Goal: Obtain resource: Download file/media

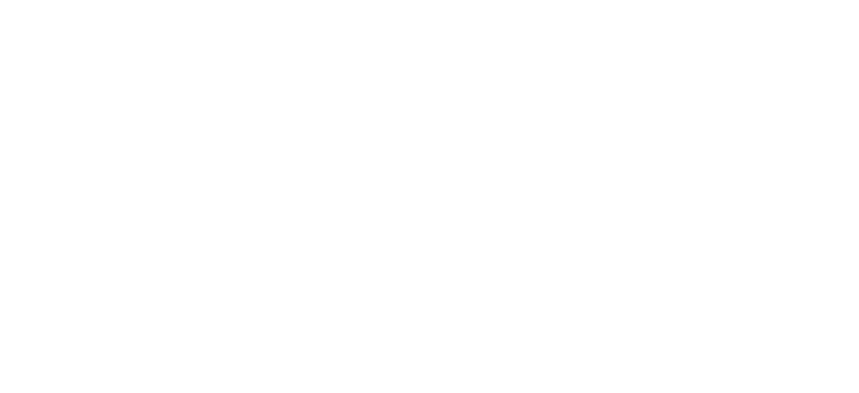
click at [776, 0] on html "Texto original Avalie a tradução O feedback vai ser usado para ajudar a melhora…" at bounding box center [429, 0] width 859 height 0
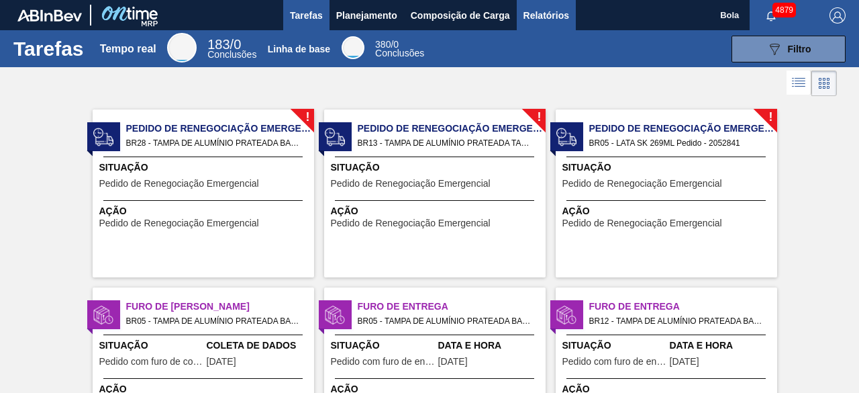
click at [533, 16] on font "Relatórios" at bounding box center [546, 15] width 46 height 11
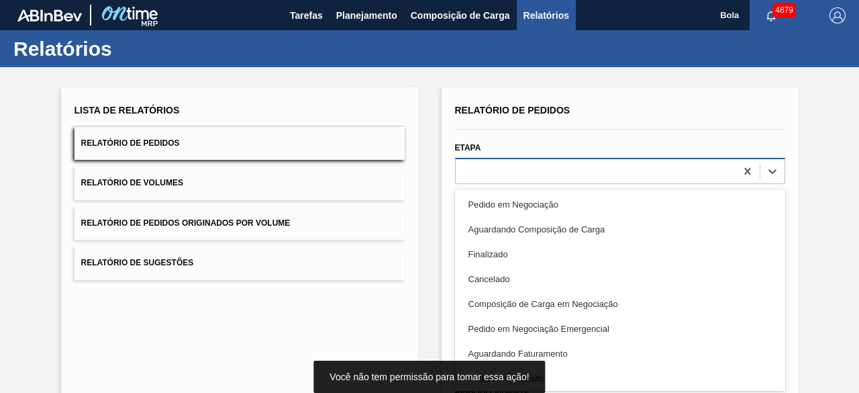
click at [542, 183] on div at bounding box center [620, 171] width 330 height 26
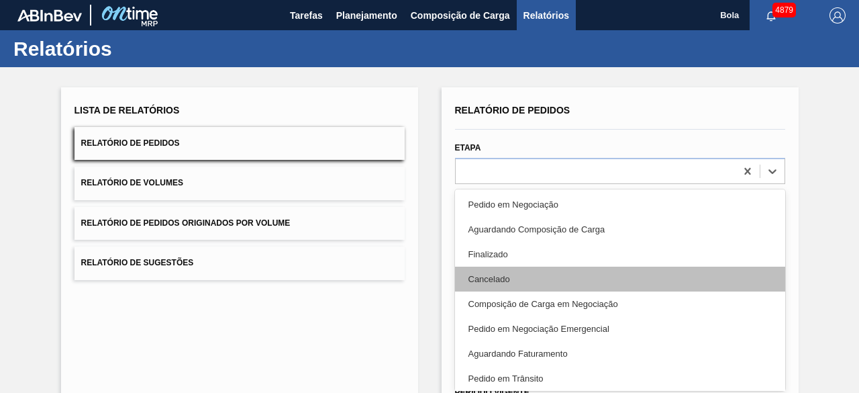
scroll to position [134, 0]
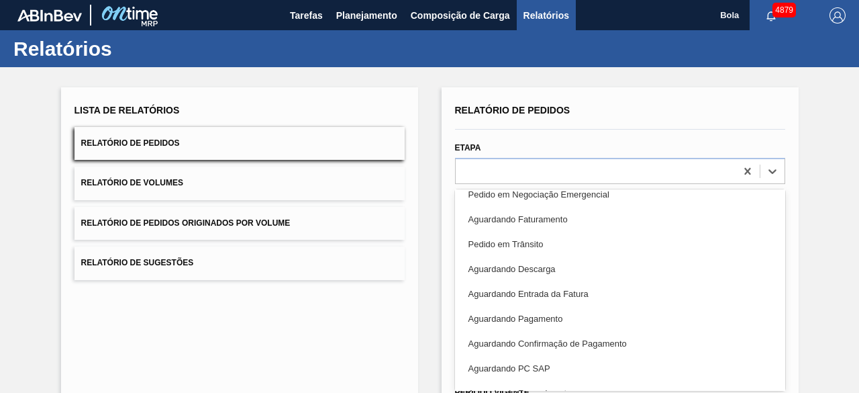
click at [583, 216] on div "Aguardando Faturamento" at bounding box center [620, 219] width 330 height 25
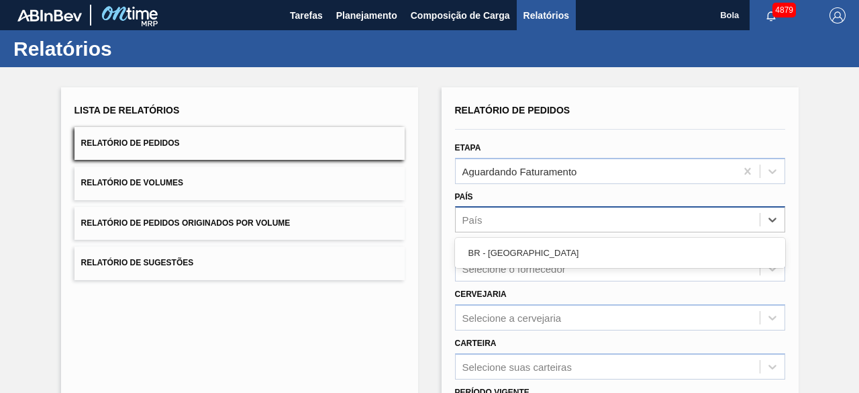
click at [521, 212] on div "País" at bounding box center [608, 219] width 304 height 19
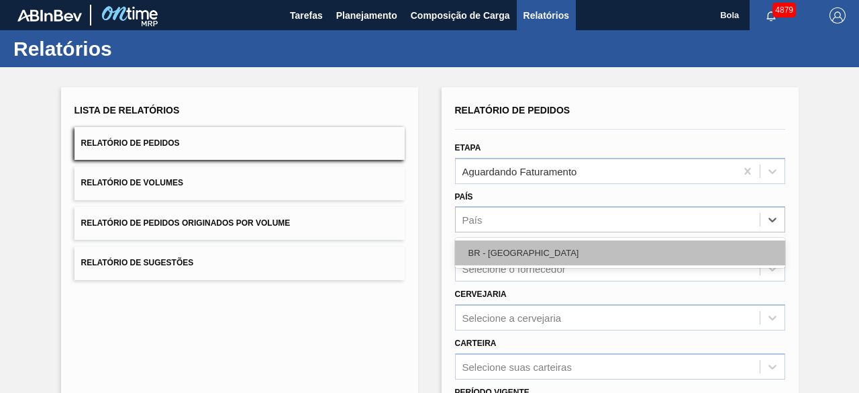
click at [535, 250] on div "BR - [GEOGRAPHIC_DATA]" at bounding box center [620, 252] width 330 height 25
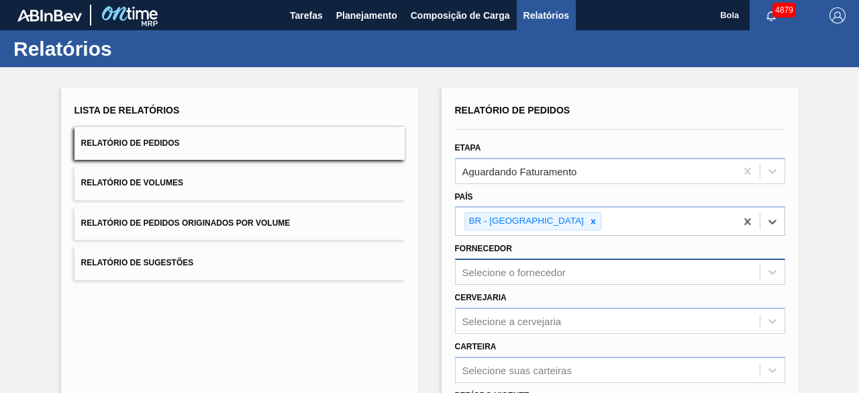
scroll to position [67, 0]
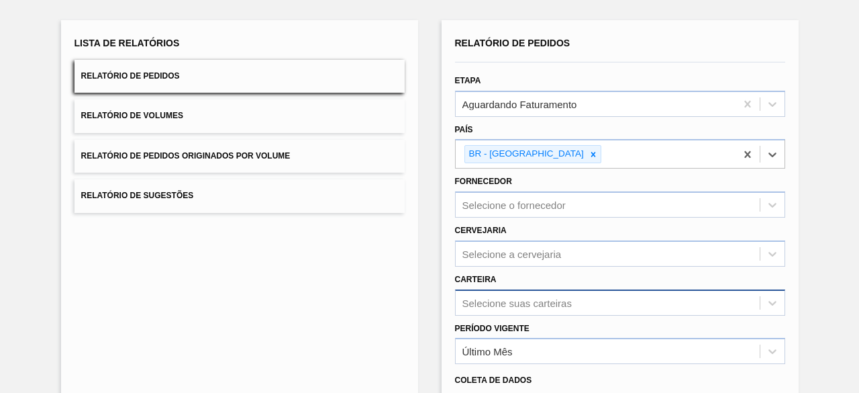
click at [521, 299] on div "Selecione suas carteiras" at bounding box center [620, 302] width 330 height 26
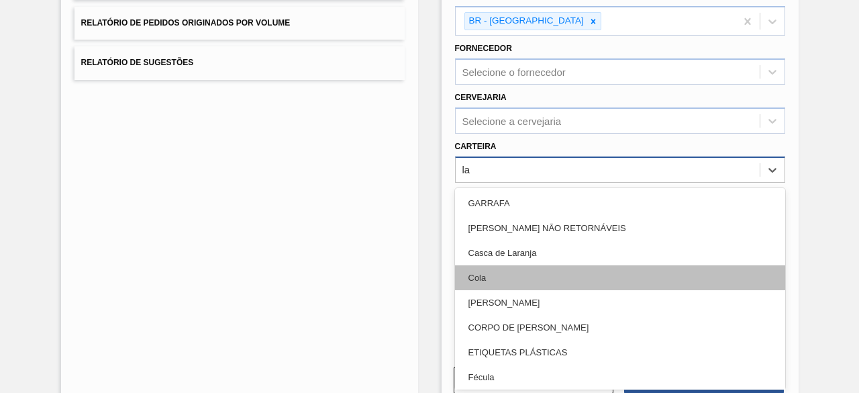
type input "lat"
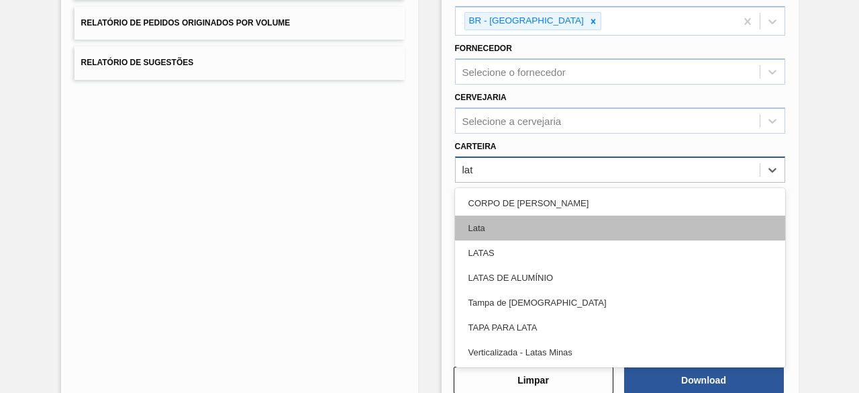
click at [521, 220] on div "Lata" at bounding box center [620, 227] width 330 height 25
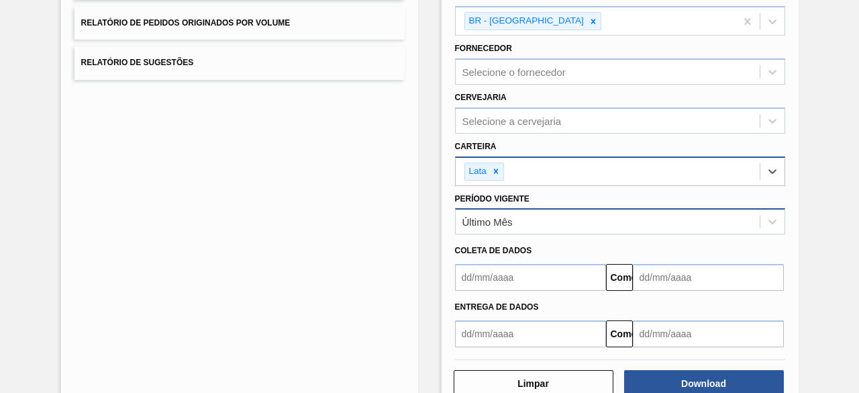
click at [546, 222] on div "Último Mês" at bounding box center [608, 221] width 304 height 19
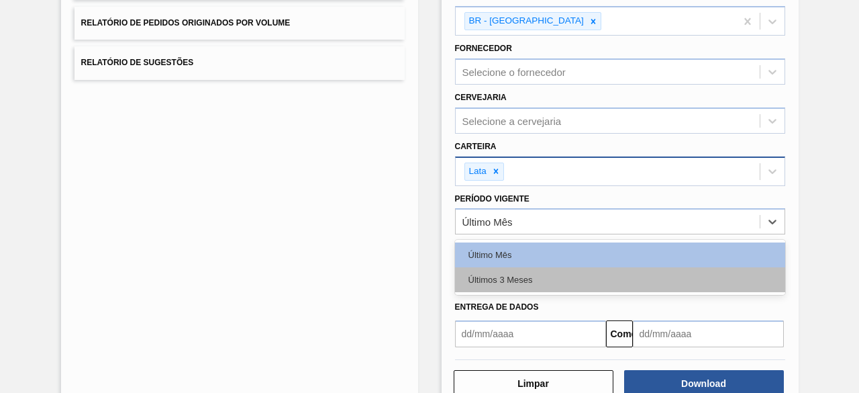
click at [553, 287] on div "Últimos 3 Meses" at bounding box center [620, 279] width 330 height 25
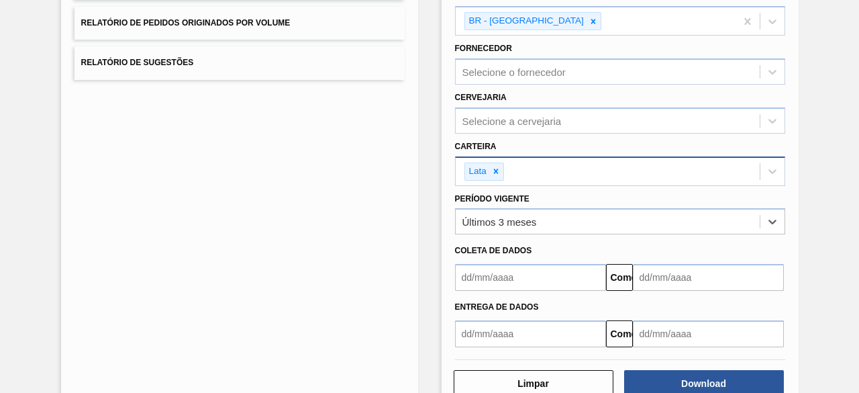
click at [464, 273] on input "text" at bounding box center [530, 277] width 151 height 27
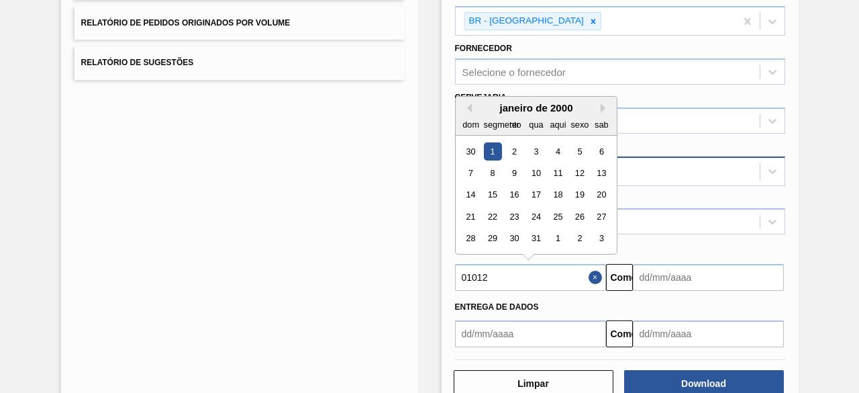
type input "010120"
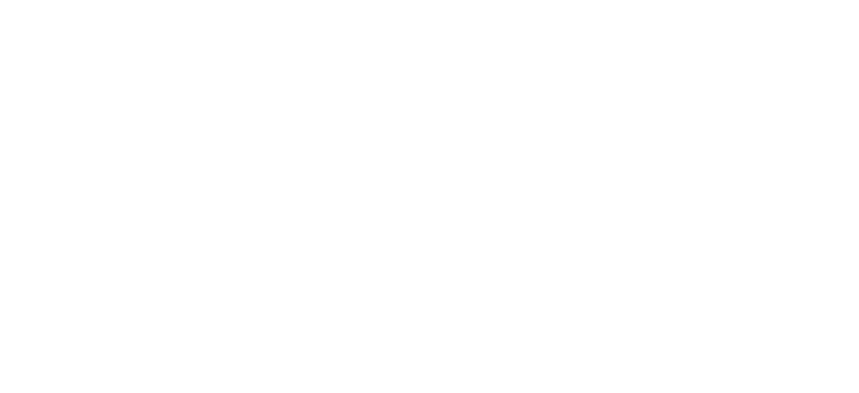
click at [502, 0] on html "Texto original Avalie a tradução O feedback vai ser usado para ajudar a melhora…" at bounding box center [429, 0] width 859 height 0
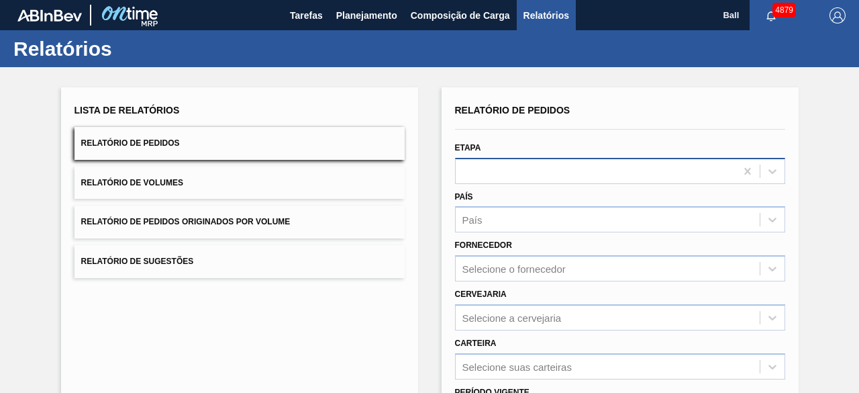
click at [650, 170] on div at bounding box center [596, 170] width 280 height 19
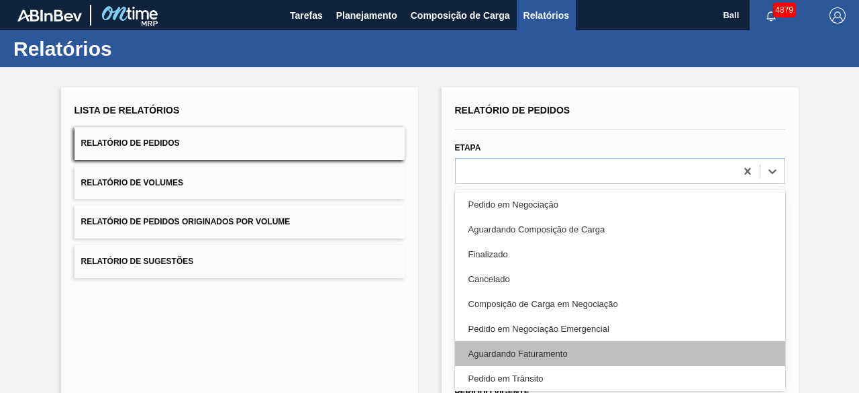
click at [532, 352] on div "Aguardando Faturamento" at bounding box center [620, 353] width 330 height 25
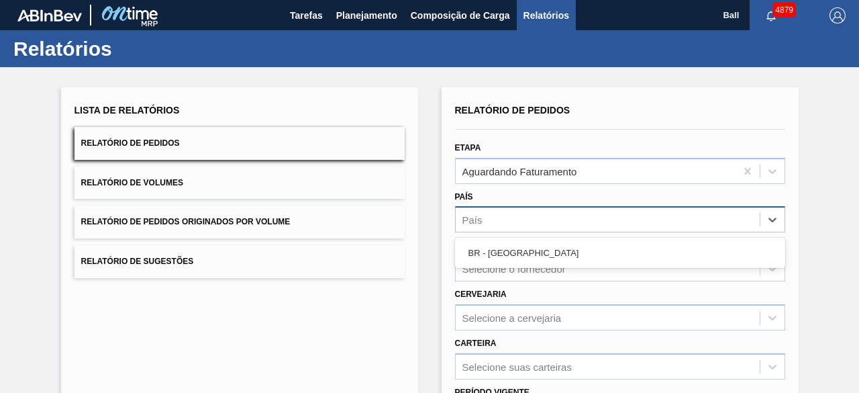
click at [509, 213] on div "País" at bounding box center [608, 219] width 304 height 19
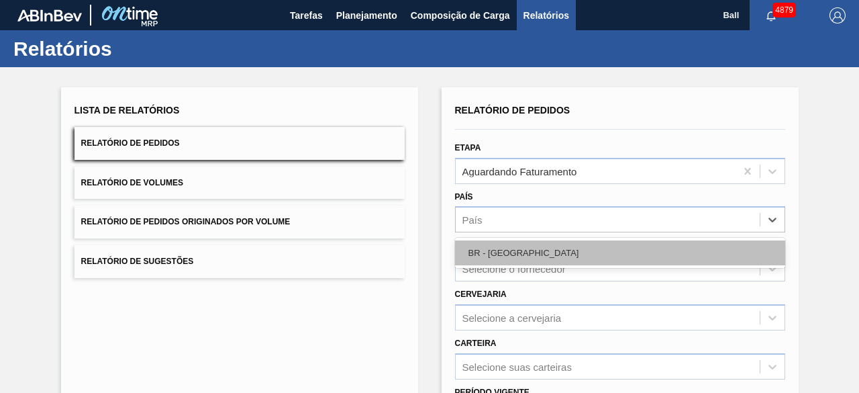
click at [495, 263] on div "BR - [GEOGRAPHIC_DATA]" at bounding box center [620, 252] width 330 height 25
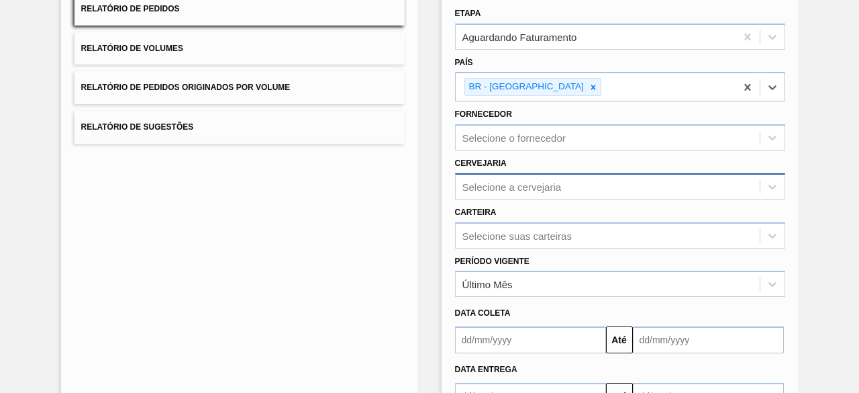
click at [503, 183] on div "Relatório de Pedidos Etapa Aguardando Faturamento País option BR - Brasil, sele…" at bounding box center [620, 187] width 330 height 443
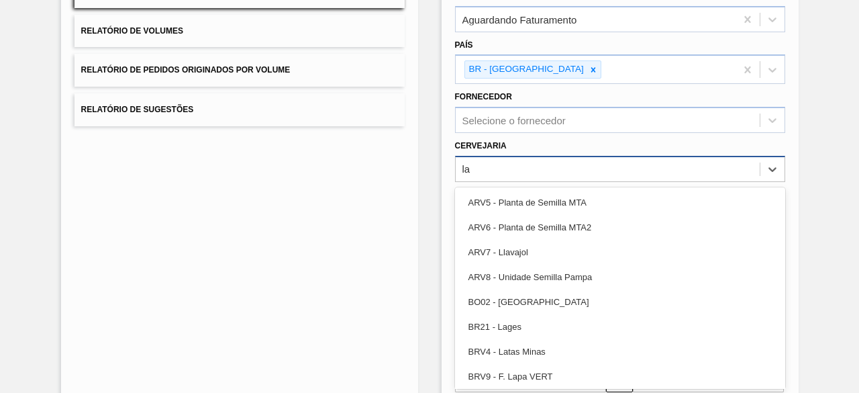
type input "l"
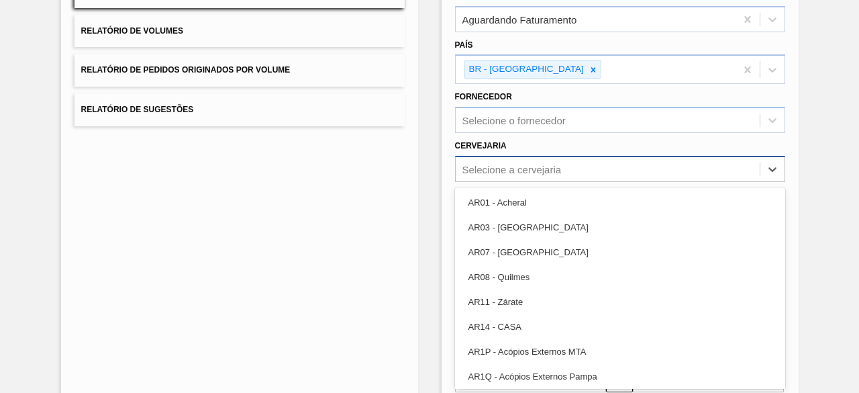
click at [516, 142] on div "Cervejaria option AR01 - Acheral focused, 1 of 93. 93 results available. Use Up…" at bounding box center [620, 159] width 330 height 46
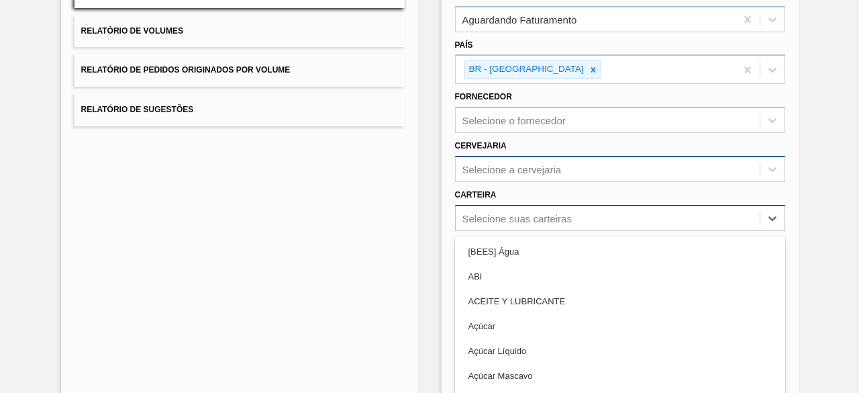
click at [505, 218] on div "option ABI focused, 2 of 101. 101 results available. Use Up and Down to choose …" at bounding box center [620, 218] width 330 height 26
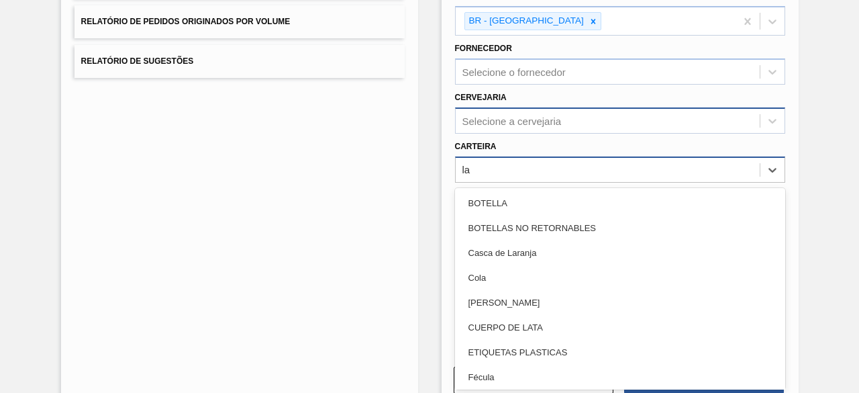
type input "lat"
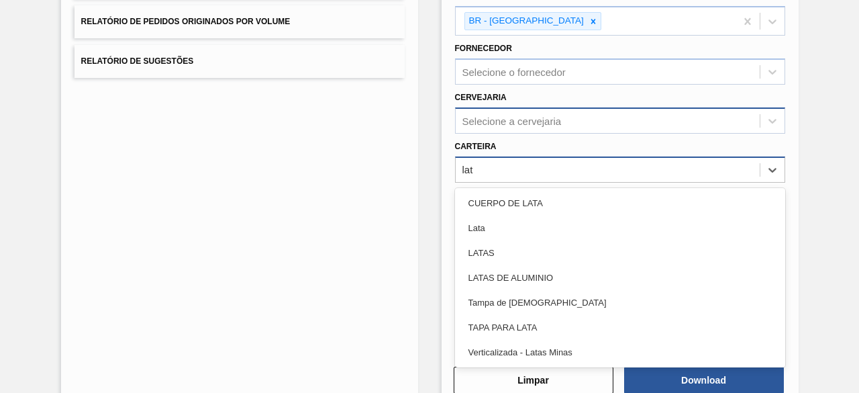
click at [505, 218] on div "Lata" at bounding box center [620, 227] width 330 height 25
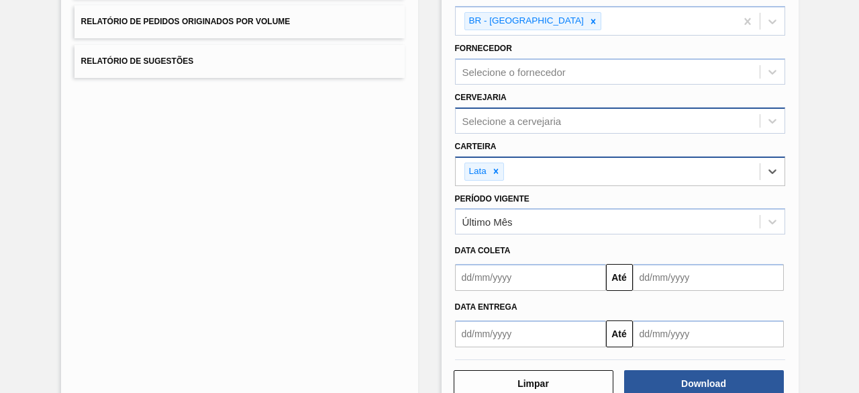
click at [505, 218] on div "Último Mês" at bounding box center [487, 221] width 50 height 11
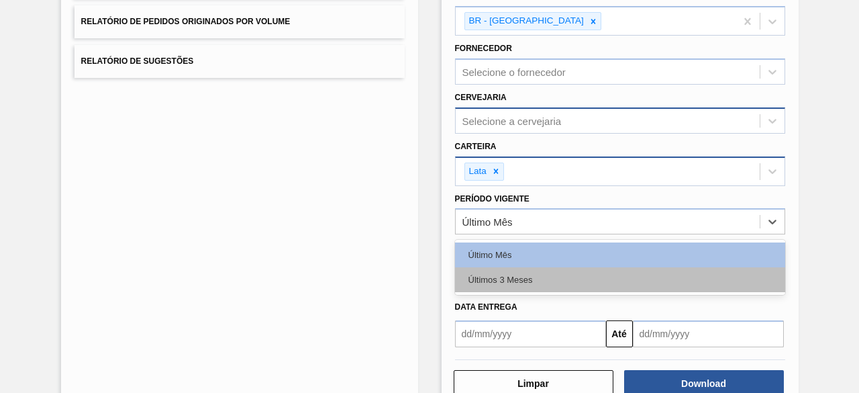
click at [513, 277] on div "Últimos 3 Meses" at bounding box center [620, 279] width 330 height 25
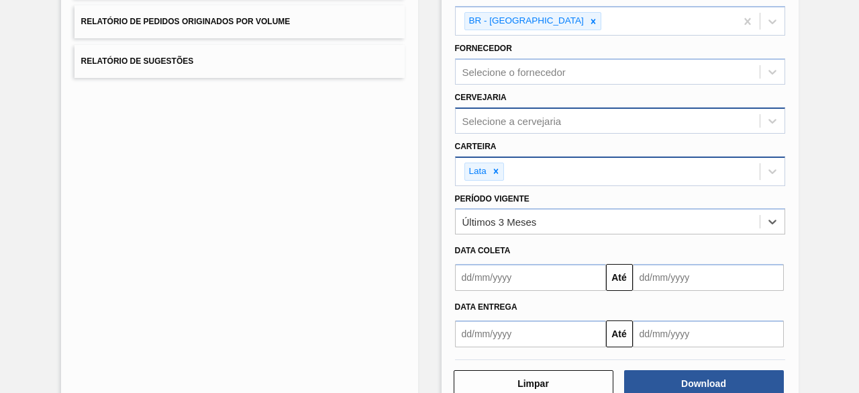
drag, startPoint x: 503, startPoint y: 276, endPoint x: 510, endPoint y: 273, distance: 7.2
click at [503, 276] on input "text" at bounding box center [530, 277] width 151 height 27
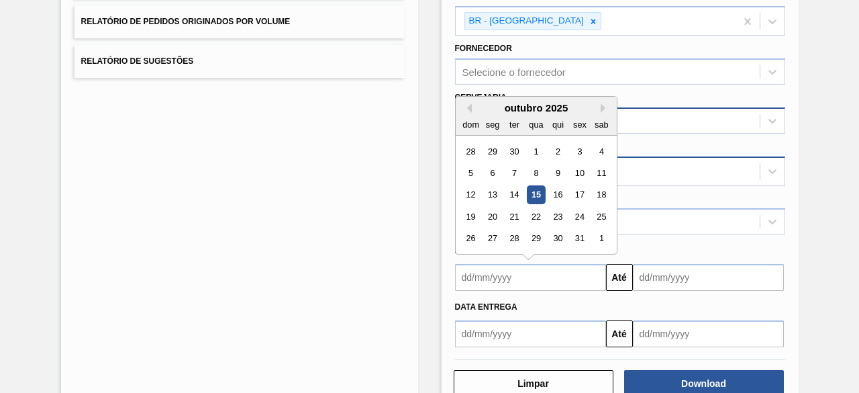
click at [536, 194] on div "15" at bounding box center [536, 195] width 18 height 18
type input "15/10/2025"
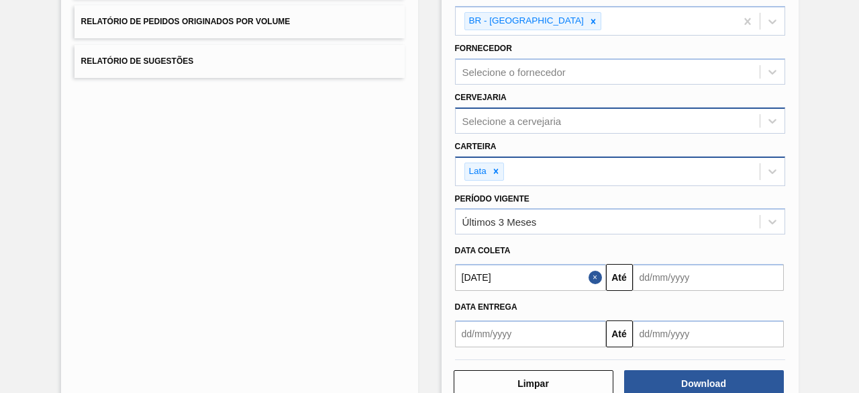
click at [589, 279] on button "Close" at bounding box center [597, 277] width 17 height 27
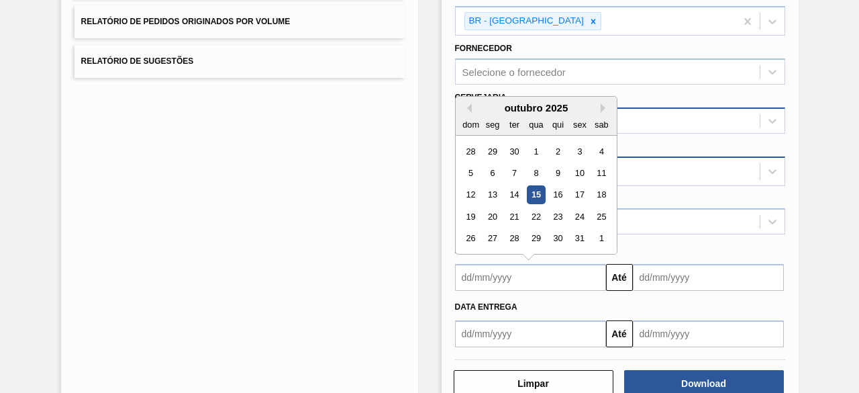
click at [530, 277] on input "text" at bounding box center [530, 277] width 151 height 27
click at [466, 103] on button "Previous Month" at bounding box center [466, 107] width 9 height 9
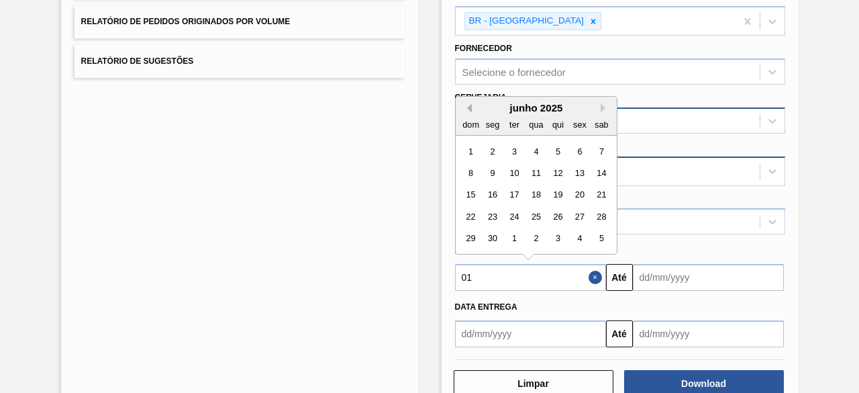
click at [466, 103] on button "Previous Month" at bounding box center [466, 107] width 9 height 9
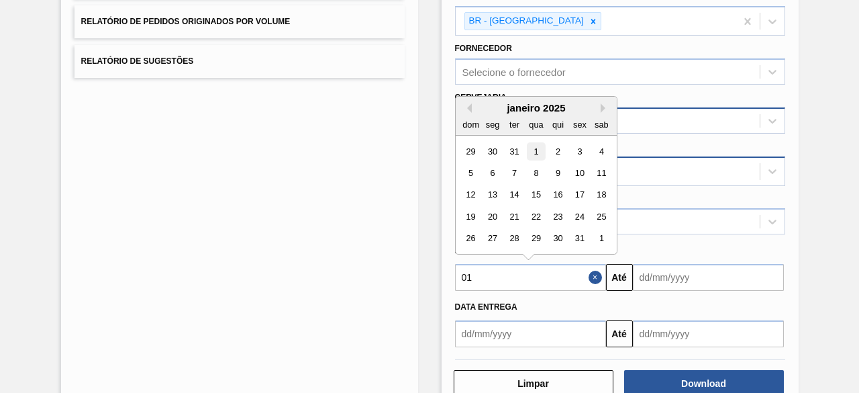
click at [532, 148] on div "1" at bounding box center [536, 151] width 18 height 18
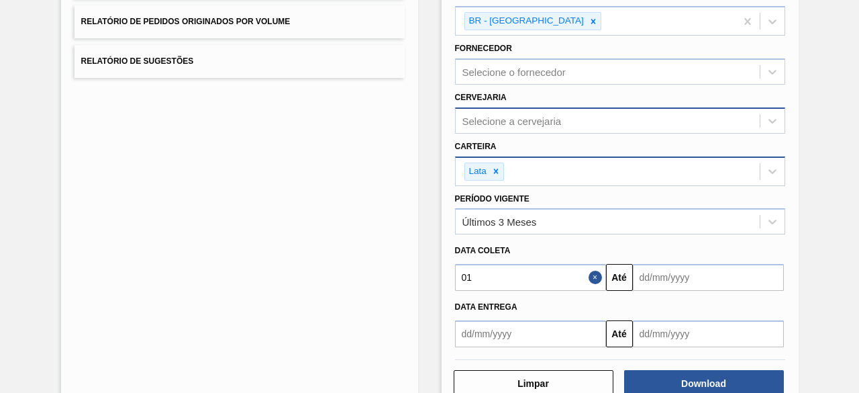
type input "01/01/2025"
click at [659, 273] on input "text" at bounding box center [708, 277] width 151 height 27
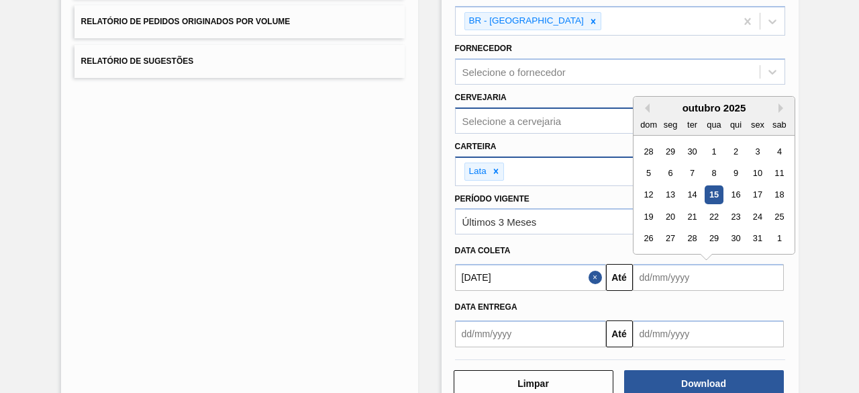
click at [776, 103] on div "outubro 2025" at bounding box center [714, 107] width 161 height 11
click at [760, 238] on div "31" at bounding box center [757, 239] width 18 height 18
type input "31/10/2025"
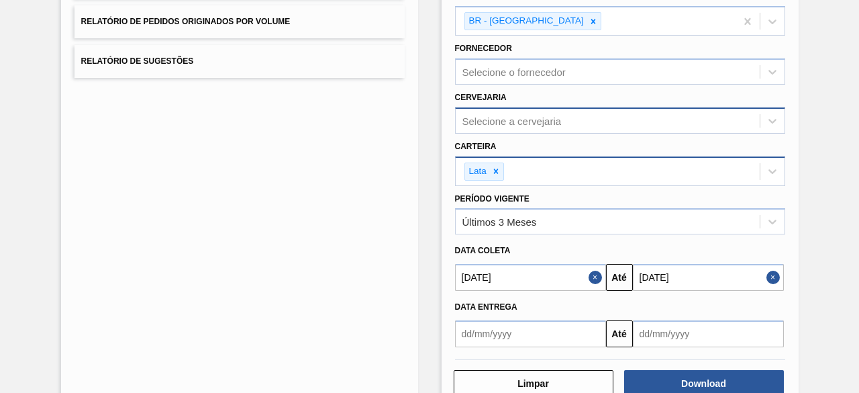
scroll to position [233, 0]
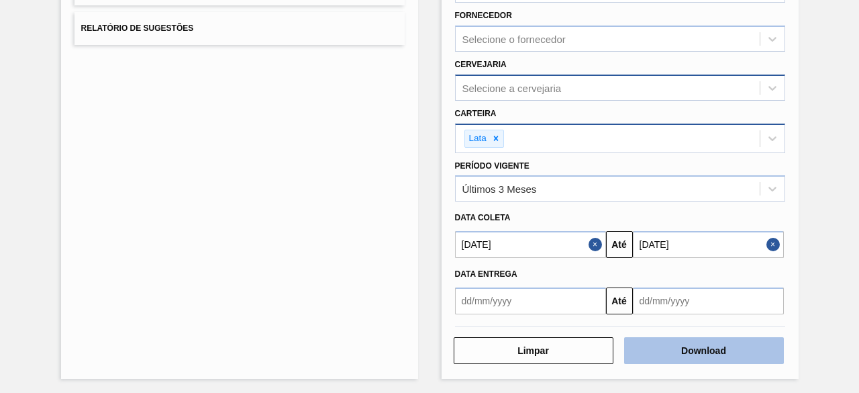
click at [713, 347] on button "Download" at bounding box center [704, 350] width 160 height 27
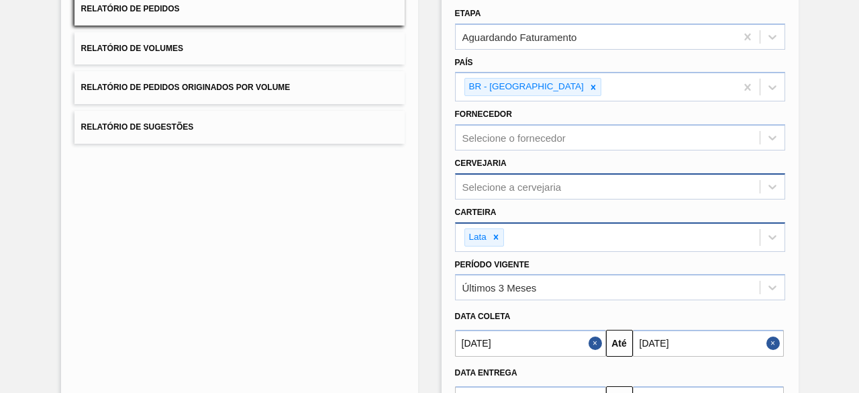
scroll to position [201, 0]
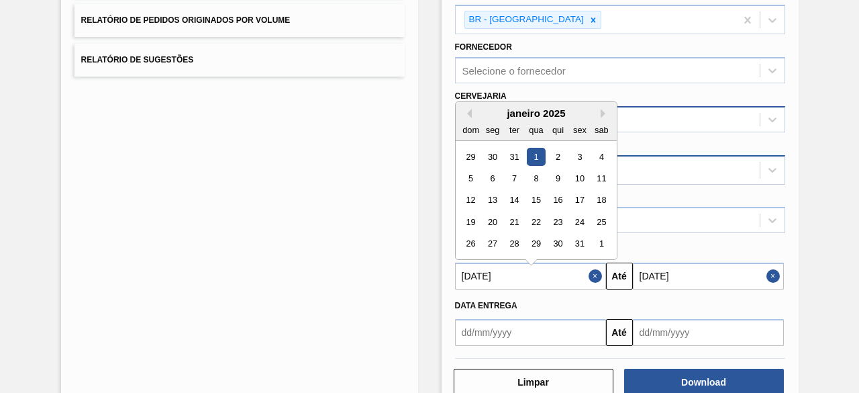
click at [465, 275] on input "01/01/2025" at bounding box center [530, 275] width 151 height 27
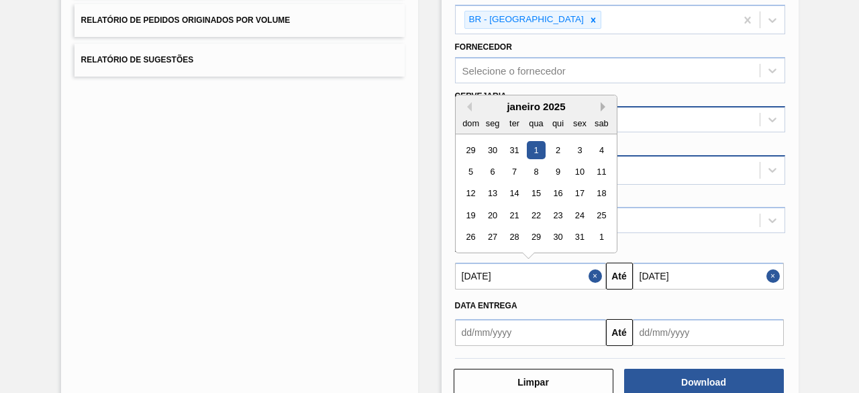
click at [601, 103] on button "Next Month" at bounding box center [605, 106] width 9 height 9
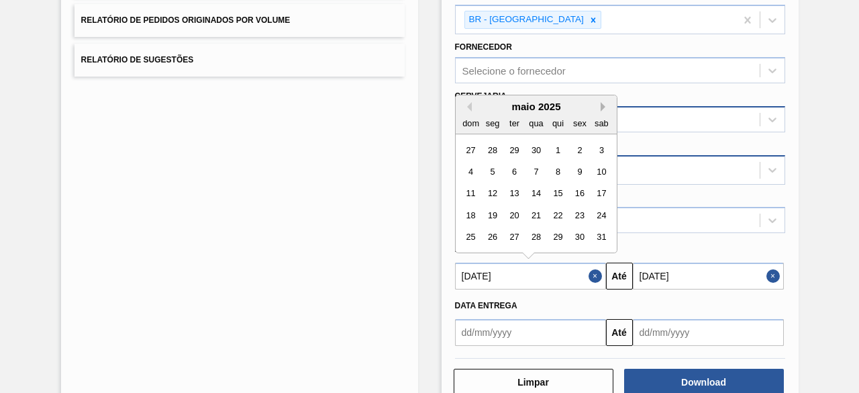
click at [601, 103] on button "Next Month" at bounding box center [605, 106] width 9 height 9
click at [601, 102] on button "Next Month" at bounding box center [605, 106] width 9 height 9
drag, startPoint x: 538, startPoint y: 191, endPoint x: 595, endPoint y: 236, distance: 72.6
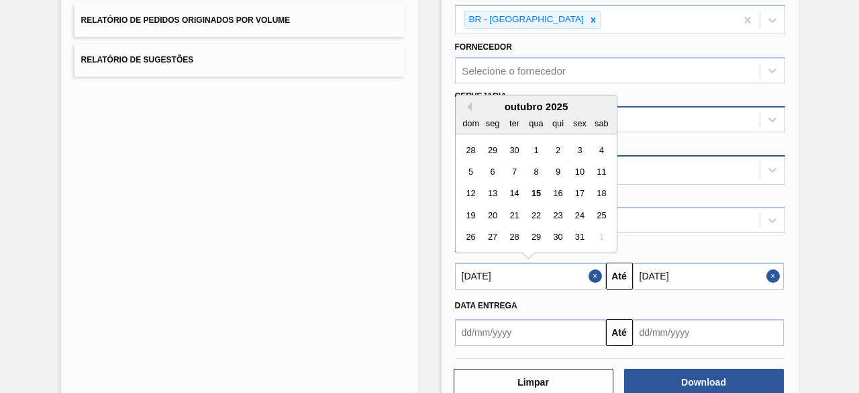
click at [539, 191] on div "15" at bounding box center [536, 194] width 18 height 18
type input "15/10/2025"
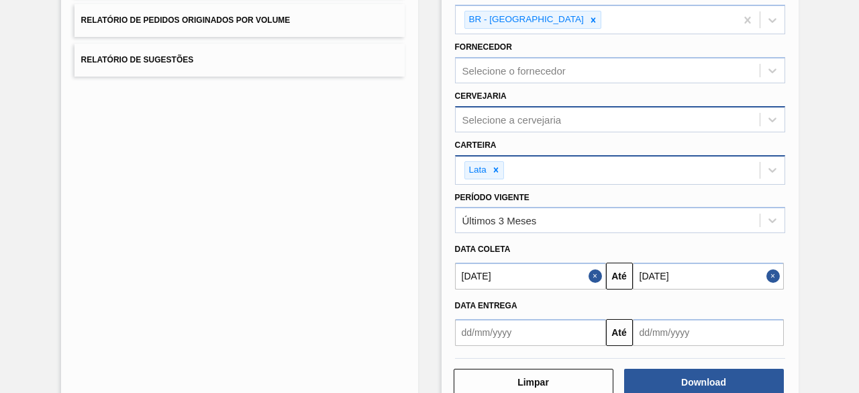
click at [705, 270] on input "31/10/2025" at bounding box center [708, 275] width 151 height 27
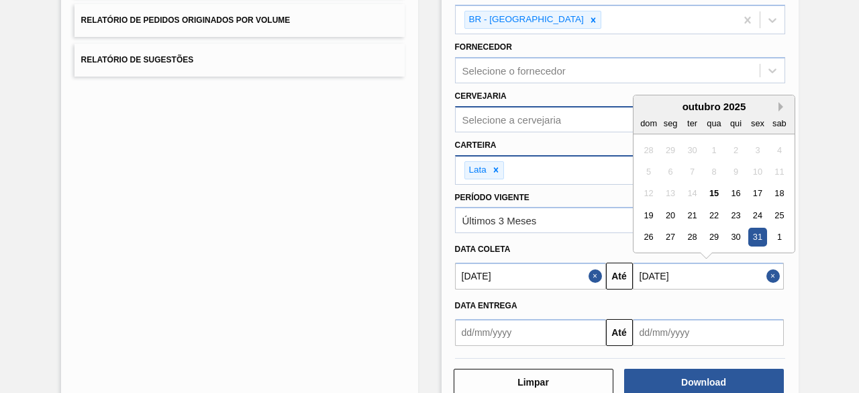
click at [780, 103] on button "Next Month" at bounding box center [782, 106] width 9 height 9
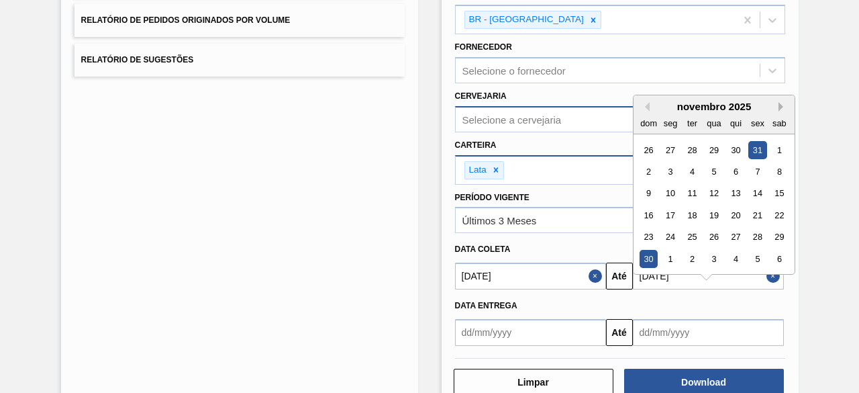
click at [780, 103] on button "Next Month" at bounding box center [782, 106] width 9 height 9
click at [714, 234] on div "31" at bounding box center [714, 237] width 18 height 18
type input "31/12/2025"
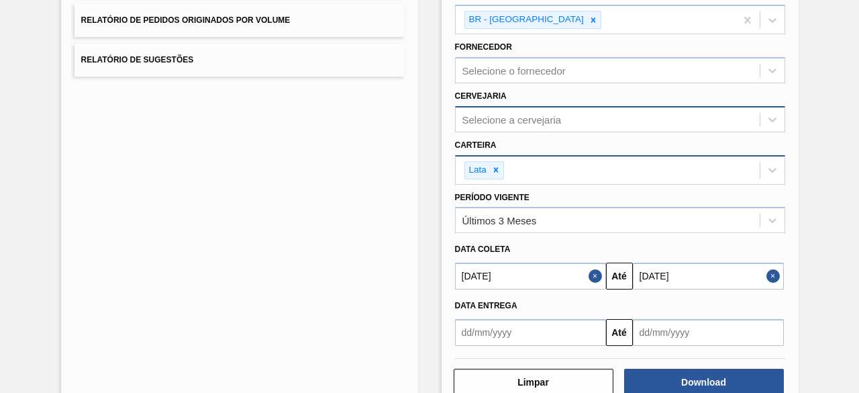
click at [825, 237] on div "Lista de Relatórios Relatório de Pedidos Relatório de Volumes Relatório de Pedi…" at bounding box center [429, 146] width 859 height 561
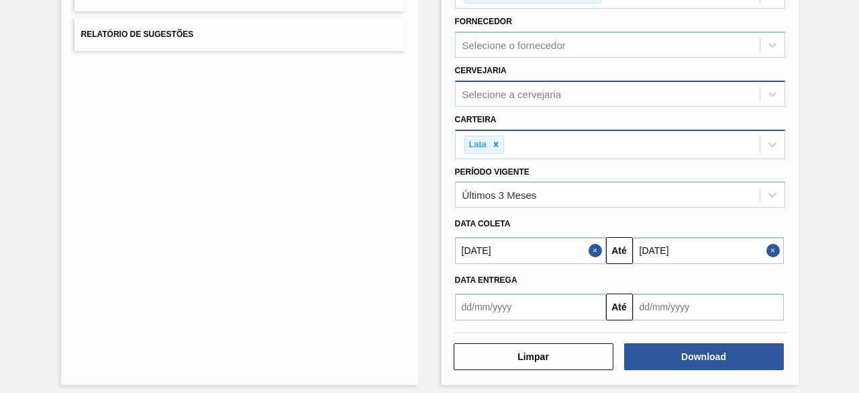
scroll to position [233, 0]
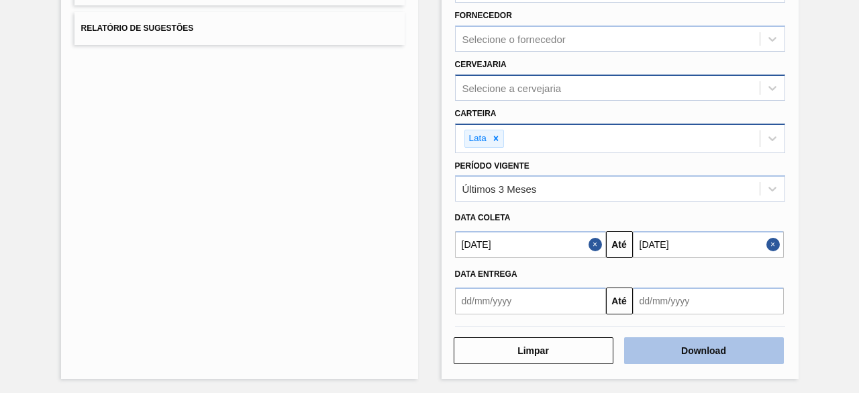
click at [699, 351] on button "Download" at bounding box center [704, 350] width 160 height 27
click at [712, 347] on button "Download" at bounding box center [704, 350] width 160 height 27
